Goal: Task Accomplishment & Management: Use online tool/utility

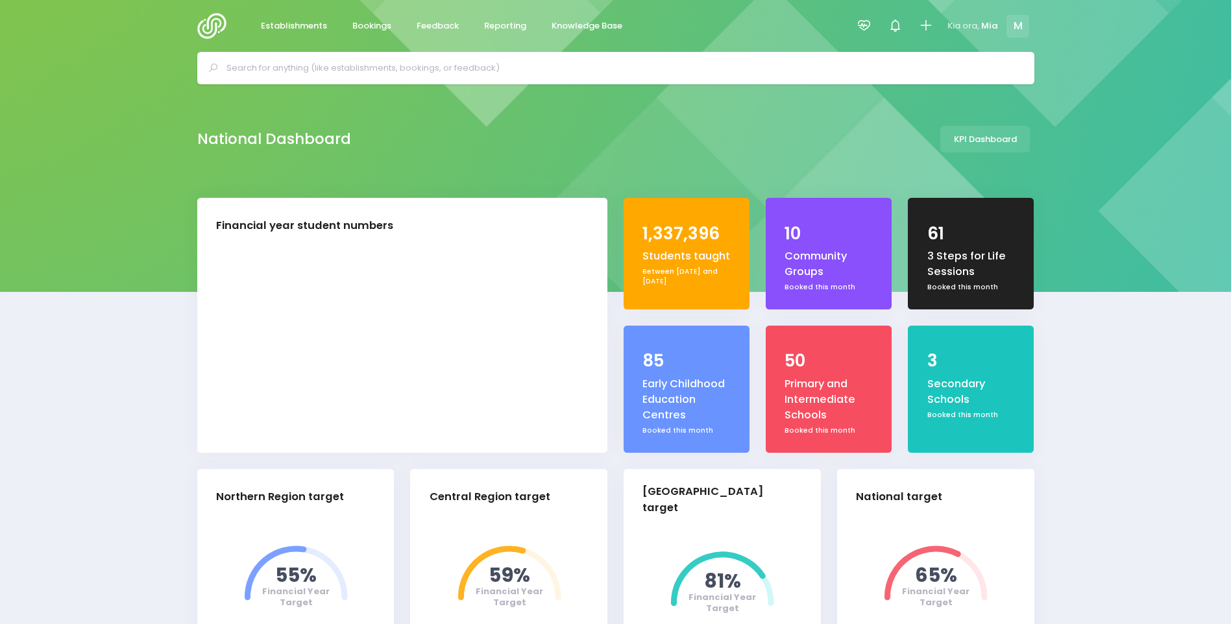
select select "5"
drag, startPoint x: 0, startPoint y: 0, endPoint x: 504, endPoint y: 29, distance: 505.0
click at [504, 29] on span "Reporting" at bounding box center [505, 25] width 42 height 13
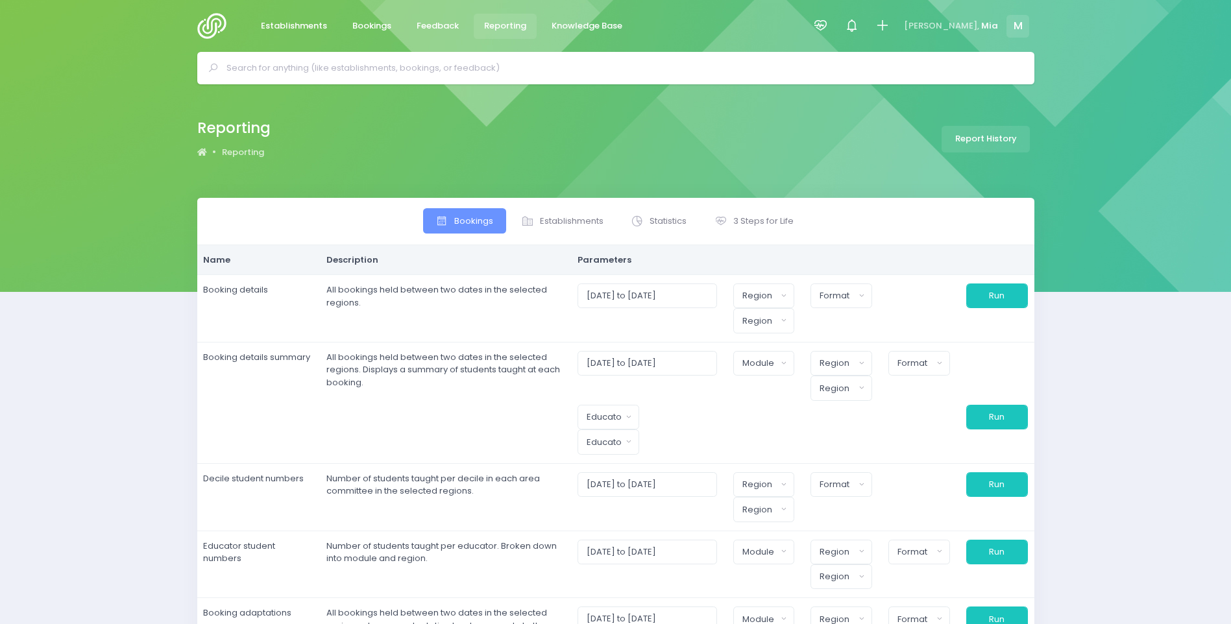
select select
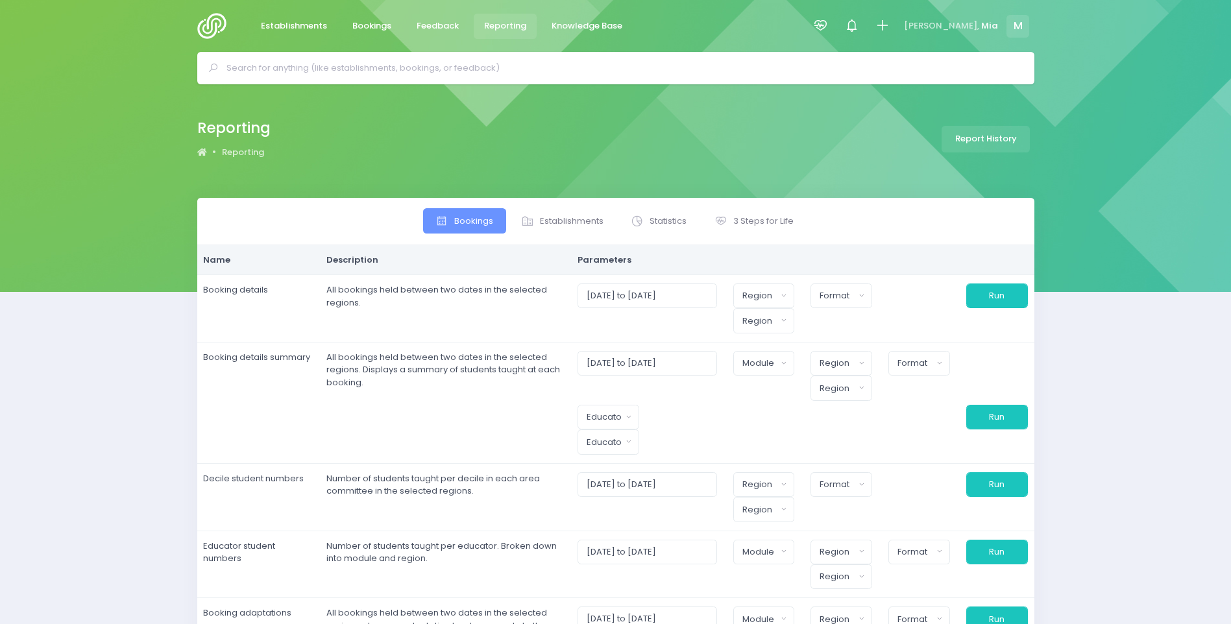
select select
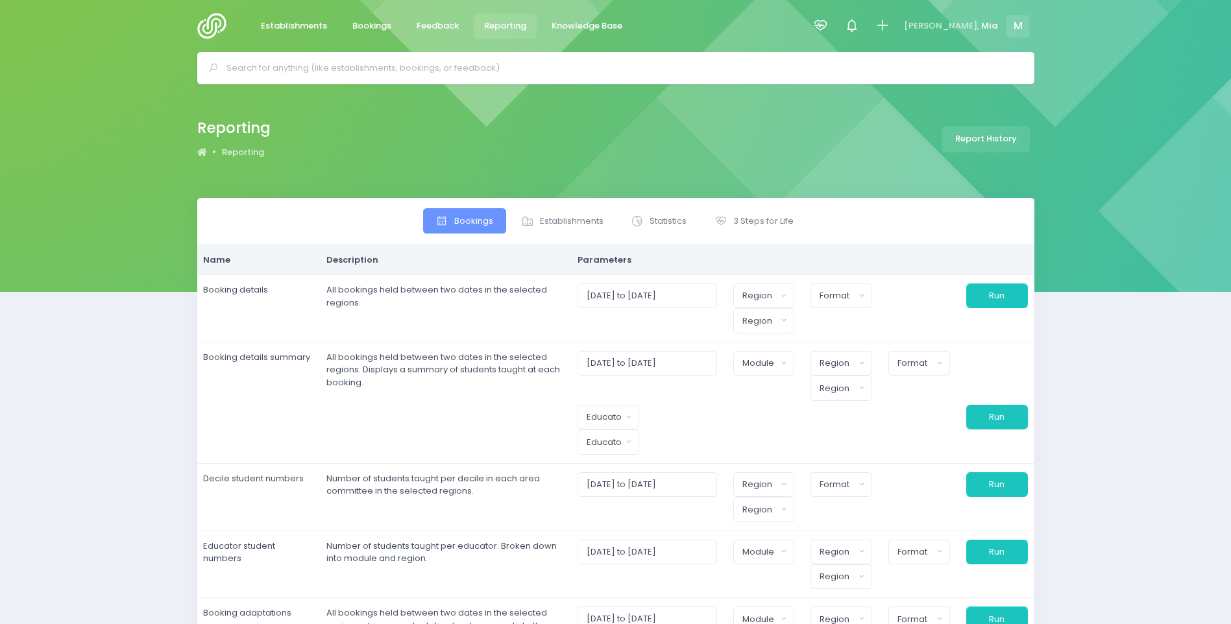
select select
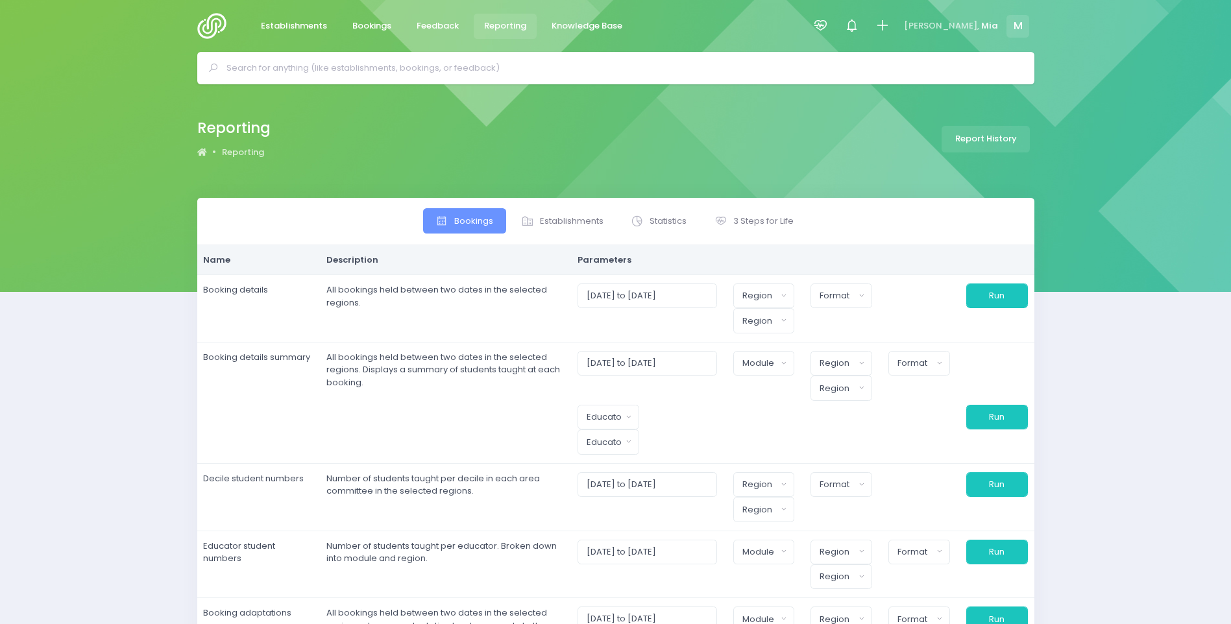
select select
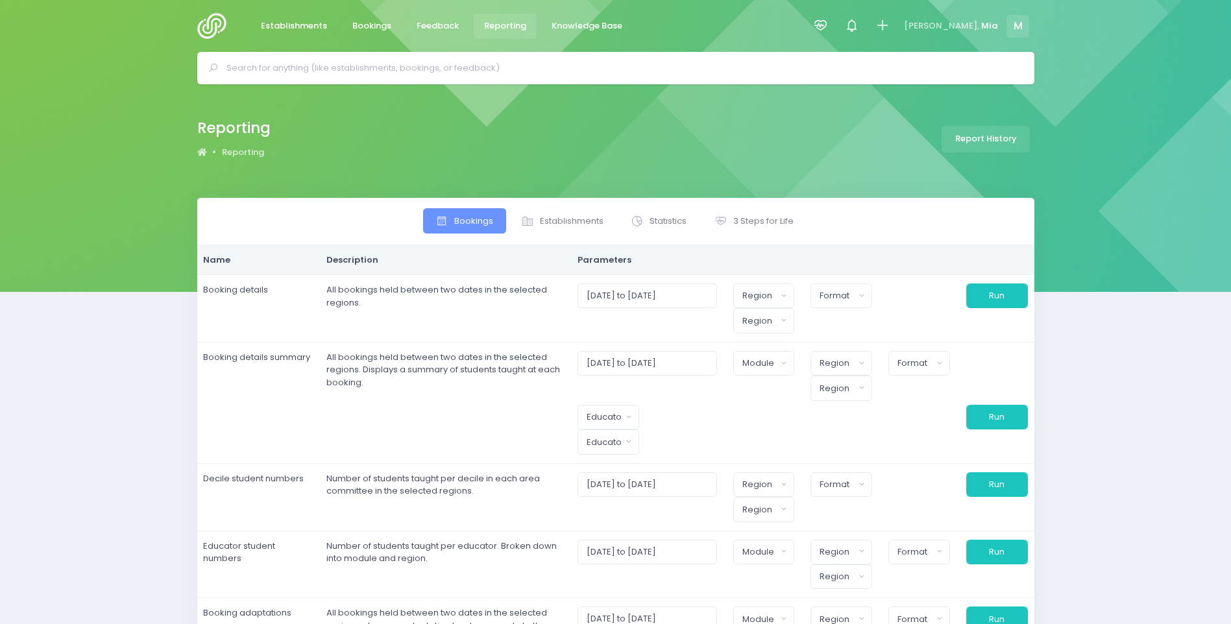
select select
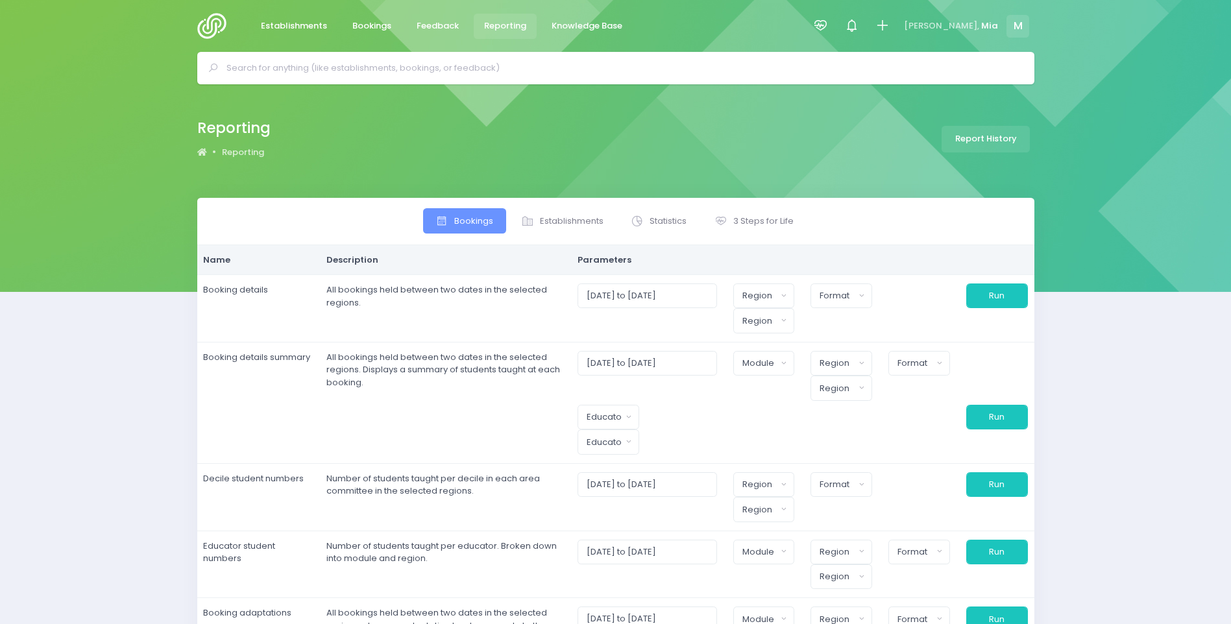
select select
click at [751, 233] on link "3 Steps for Life" at bounding box center [753, 220] width 104 height 25
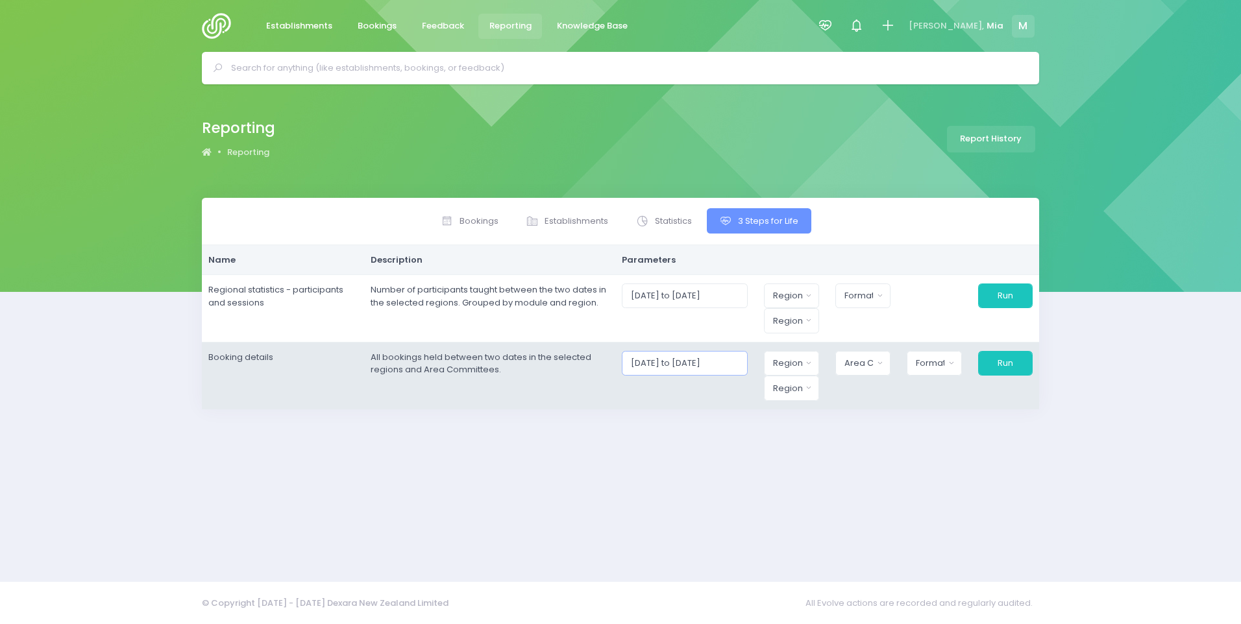
click at [667, 371] on input "[DATE] to [DATE]" at bounding box center [685, 363] width 126 height 25
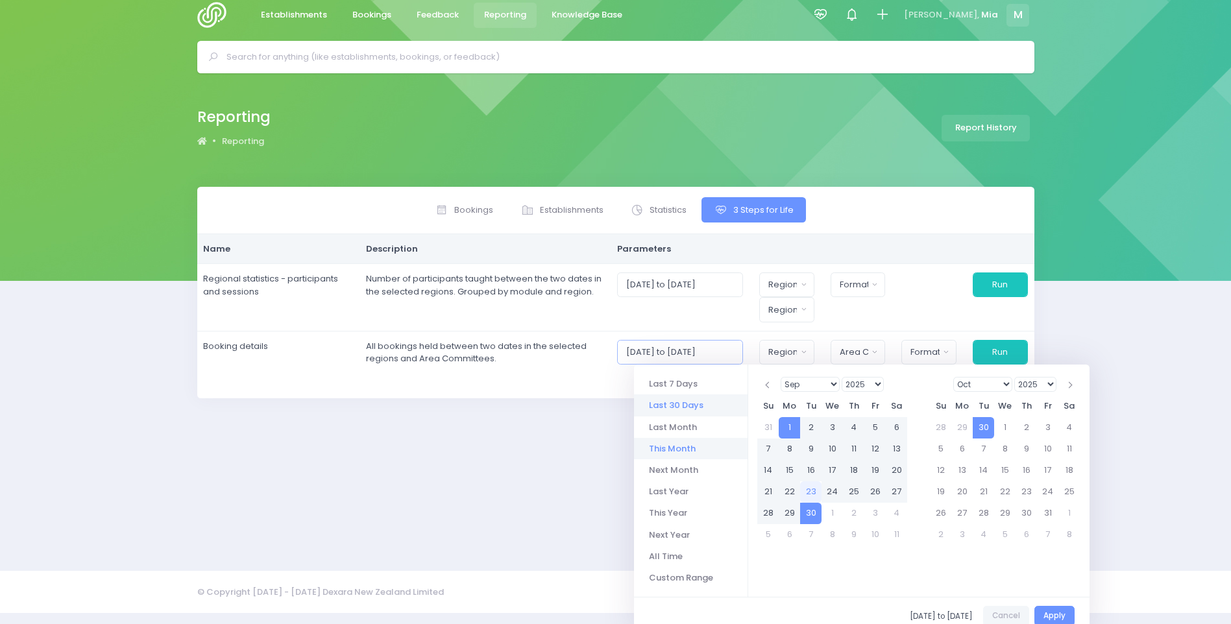
scroll to position [21, 0]
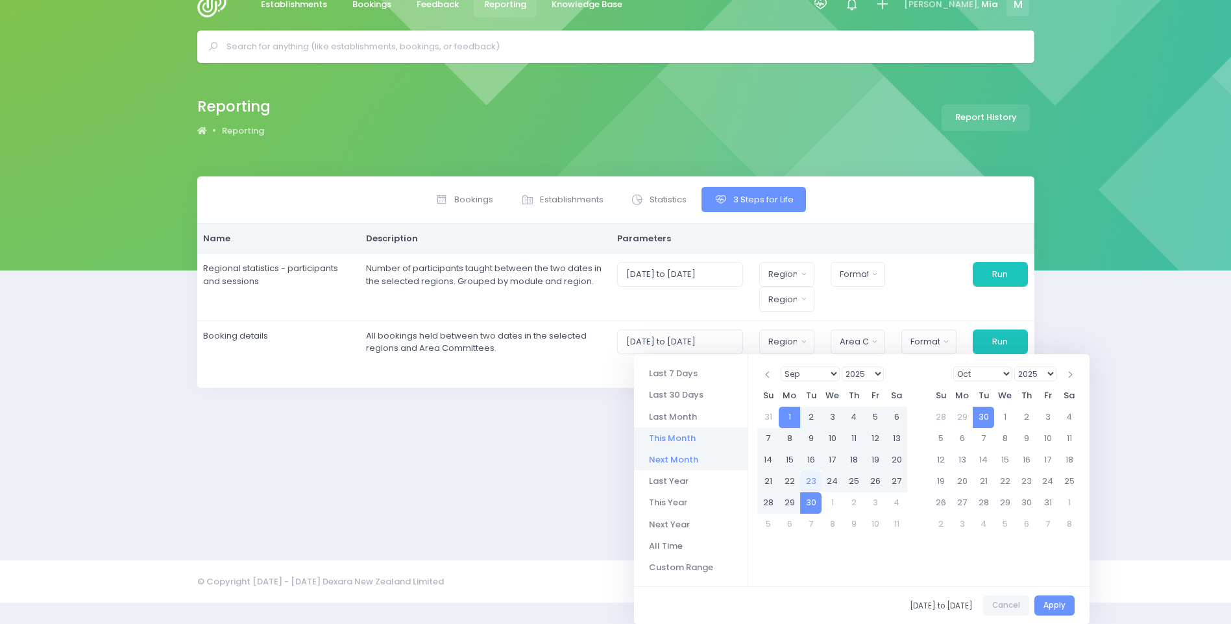
click at [674, 462] on li "Next Month" at bounding box center [691, 459] width 114 height 21
type input "[DATE] to [DATE]"
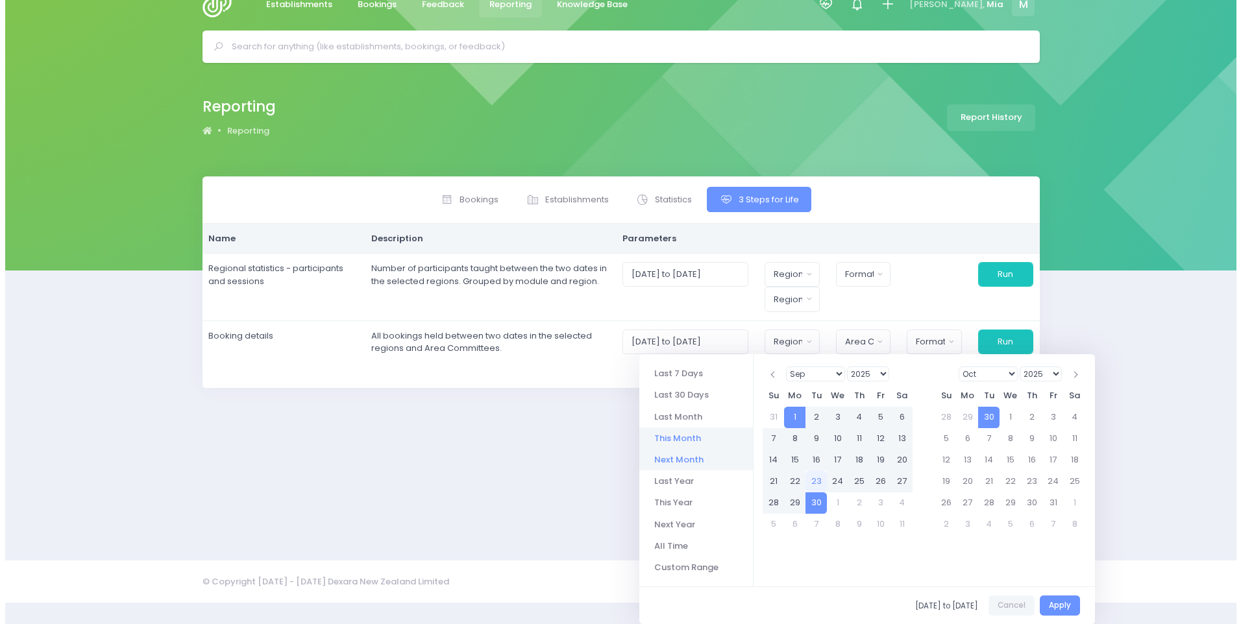
scroll to position [0, 0]
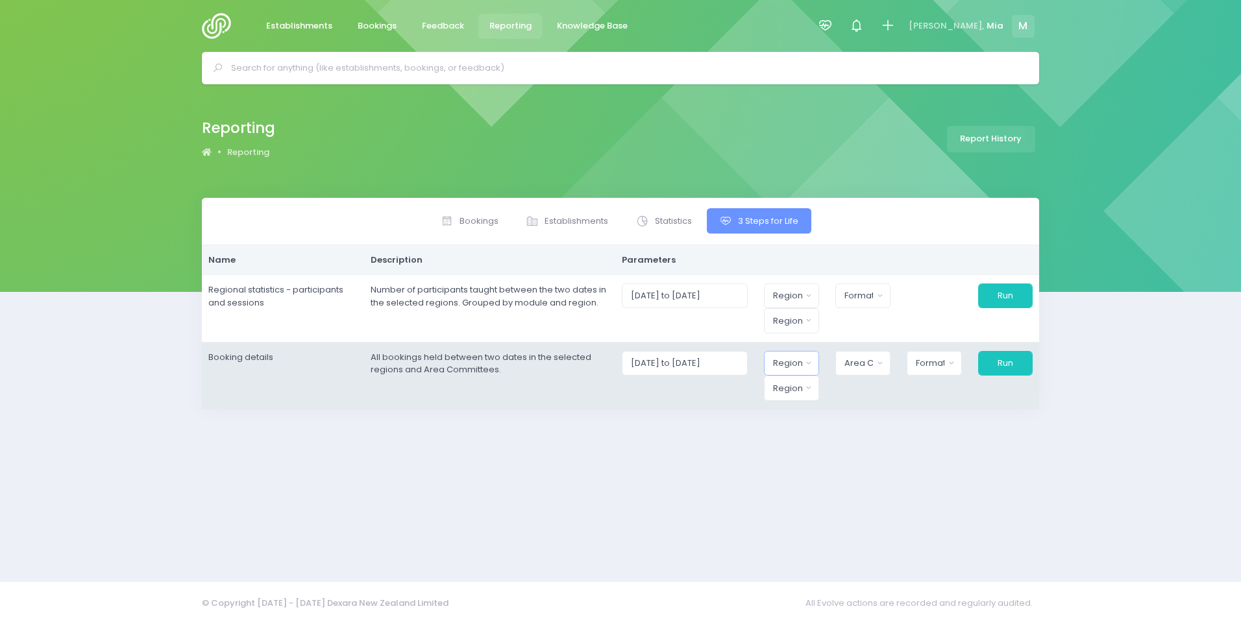
click at [819, 359] on button "Region" at bounding box center [791, 363] width 55 height 25
click at [817, 465] on span "[GEOGRAPHIC_DATA]" at bounding box center [818, 463] width 91 height 13
select select "Central"
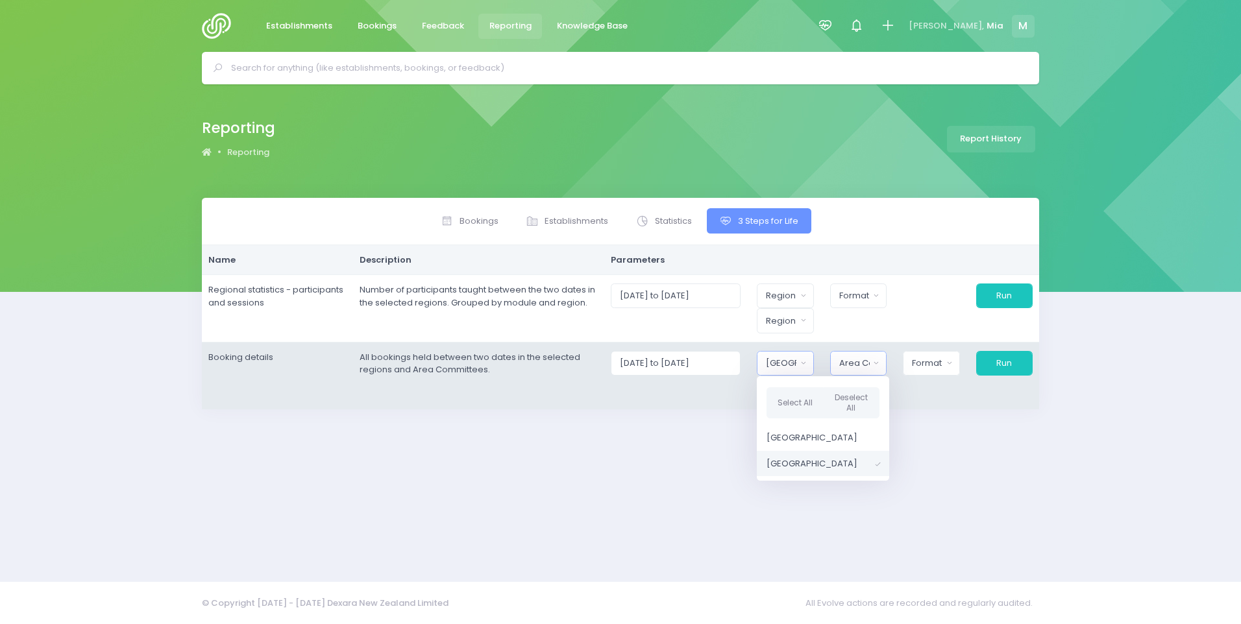
click at [865, 354] on button "Area Committee" at bounding box center [858, 363] width 57 height 25
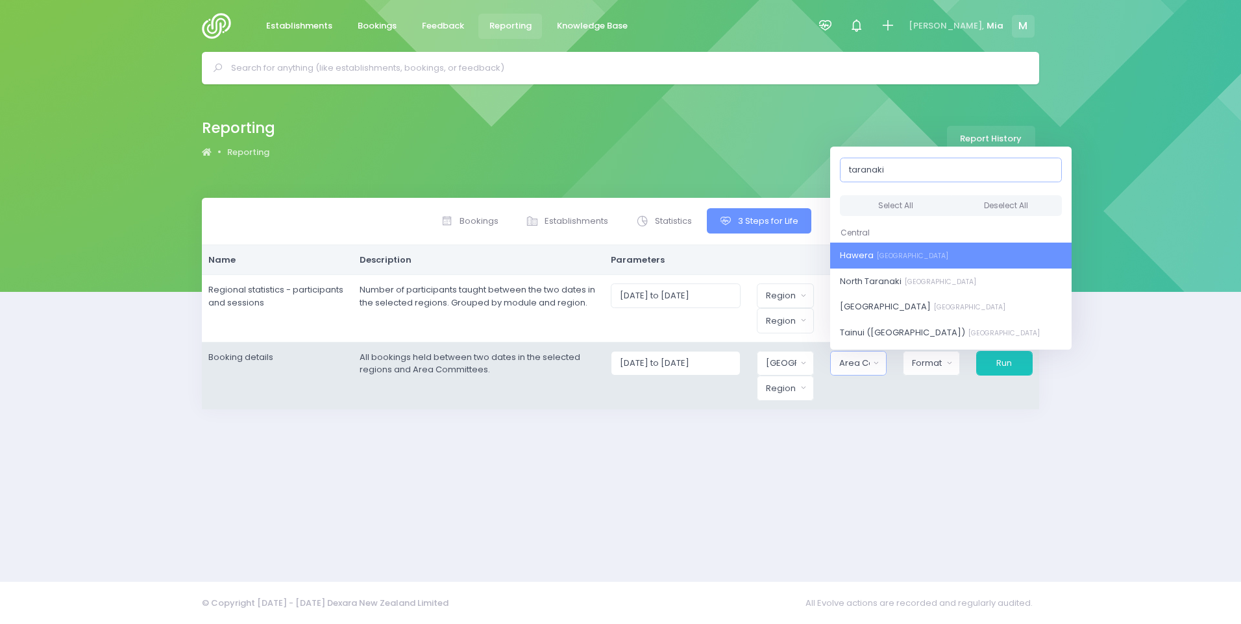
type input "taranaki"
click at [882, 202] on button "Select All" at bounding box center [896, 205] width 112 height 21
select select "Hawera"
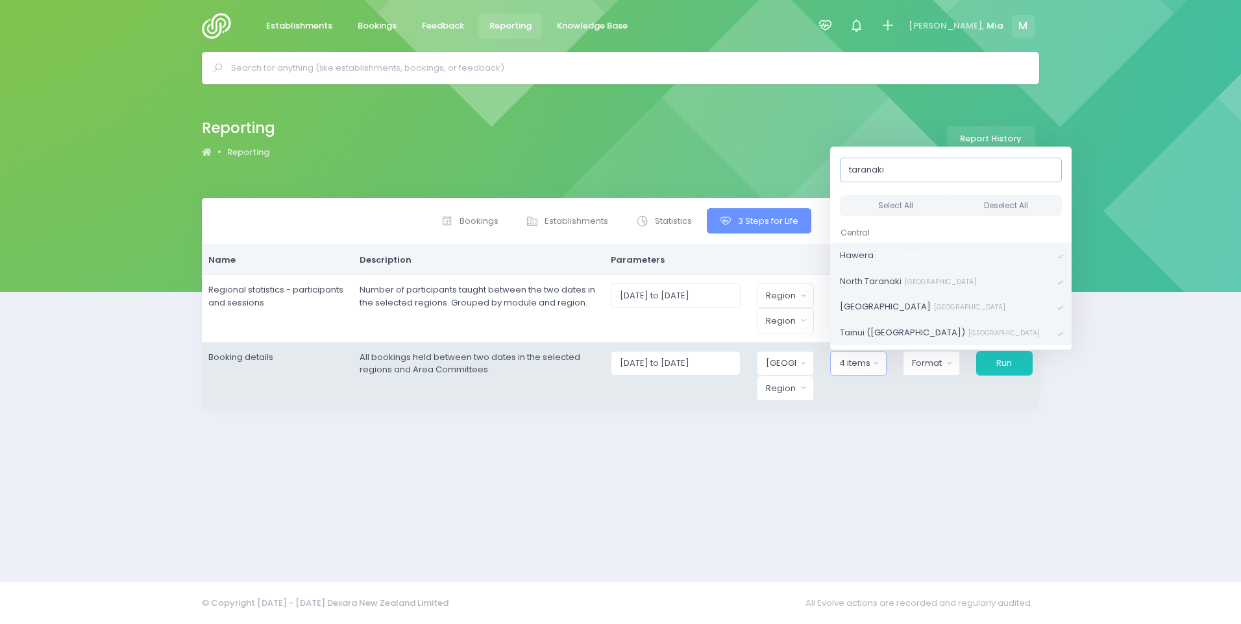
scroll to position [657, 0]
click at [932, 364] on div "Format" at bounding box center [927, 363] width 30 height 13
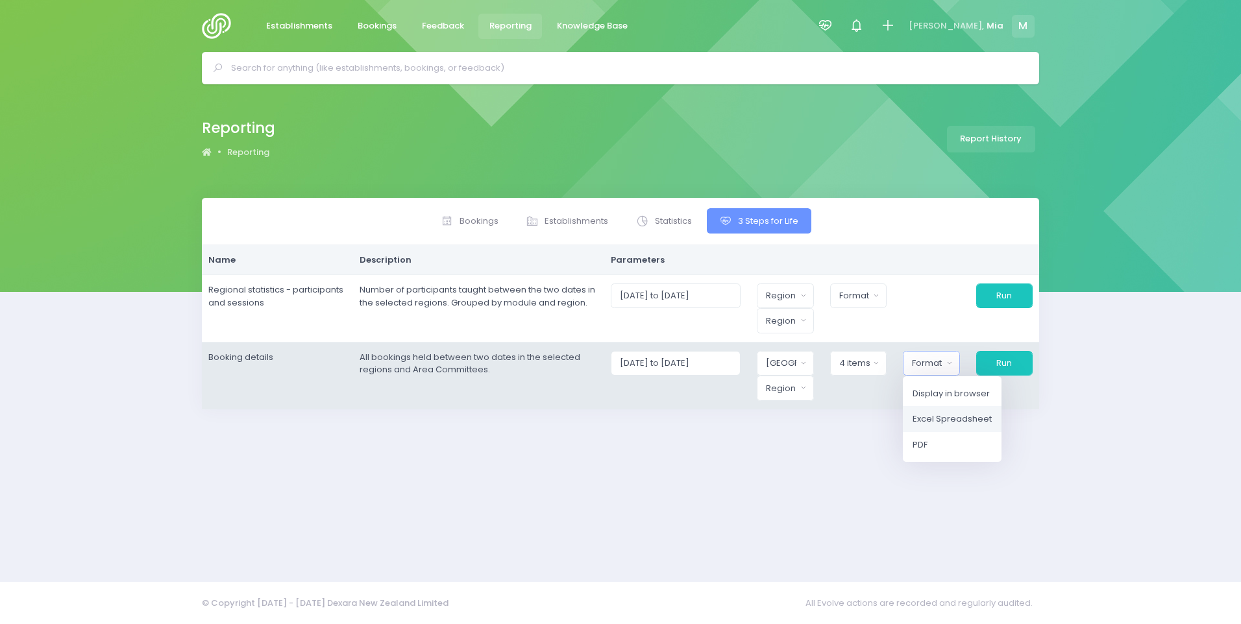
click at [952, 422] on span "Excel Spreadsheet" at bounding box center [951, 419] width 79 height 13
select select "excel"
click at [789, 381] on button "Region" at bounding box center [782, 388] width 58 height 25
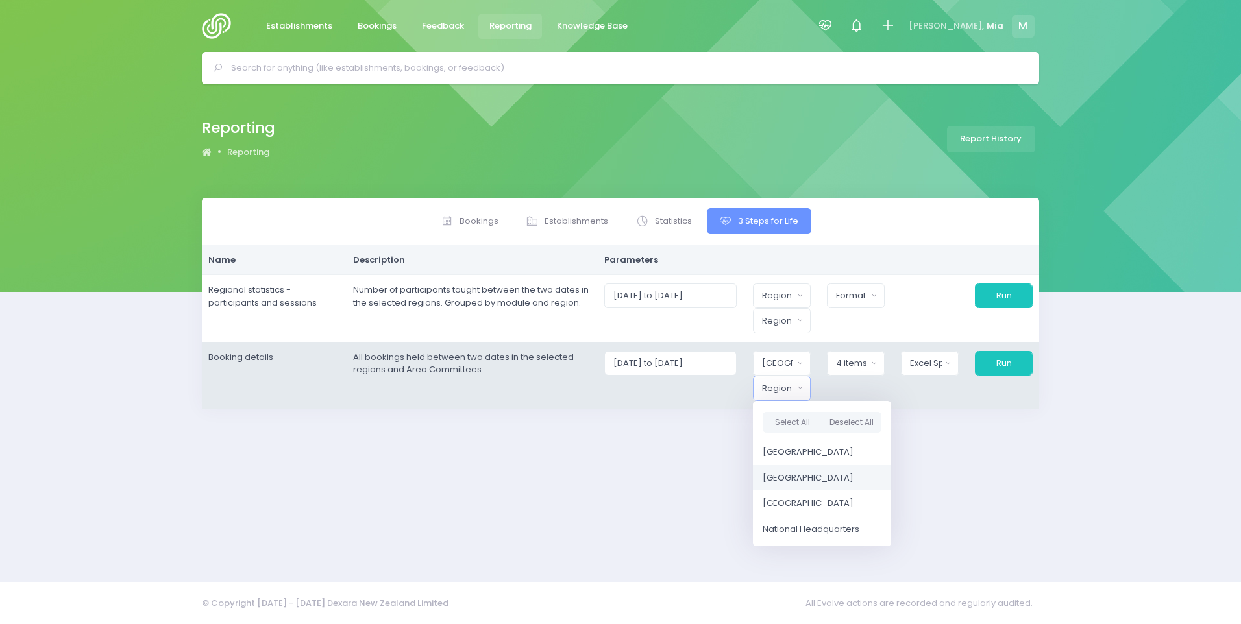
click at [829, 476] on span "[GEOGRAPHIC_DATA]" at bounding box center [807, 478] width 91 height 13
select select "Central"
click at [1007, 359] on button "Run" at bounding box center [1002, 363] width 59 height 25
